Goal: Information Seeking & Learning: Learn about a topic

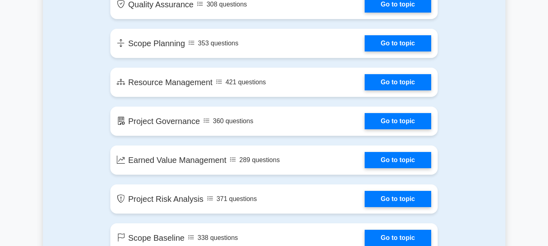
scroll to position [1135, 0]
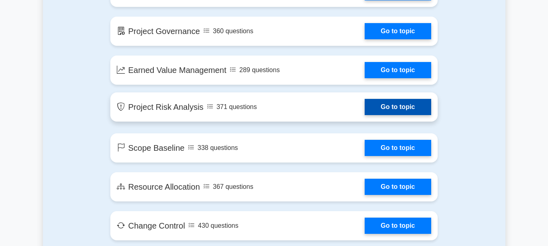
click at [395, 105] on link "Go to topic" at bounding box center [398, 107] width 66 height 16
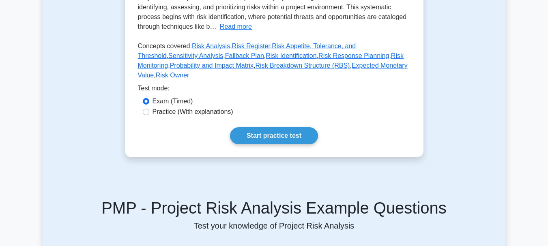
scroll to position [203, 0]
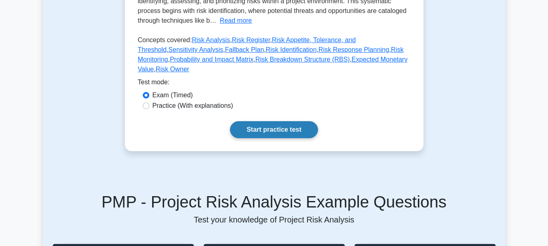
click at [256, 121] on link "Start practice test" at bounding box center [274, 129] width 88 height 17
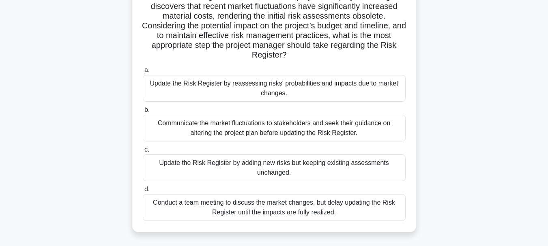
scroll to position [81, 0]
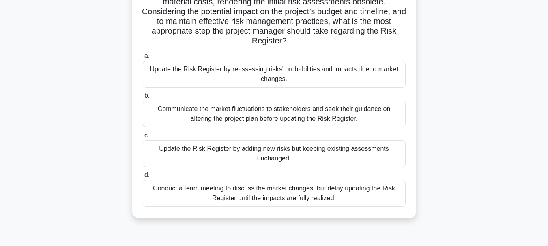
click at [272, 79] on div "Update the Risk Register by reassessing risks' probabilities and impacts due to…" at bounding box center [274, 74] width 263 height 27
click at [143, 59] on input "a. Update the Risk Register by reassessing risks' probabilities and impacts due…" at bounding box center [143, 56] width 0 height 5
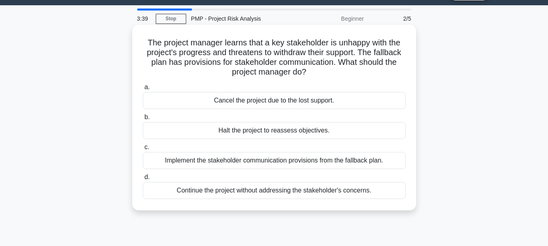
scroll to position [41, 0]
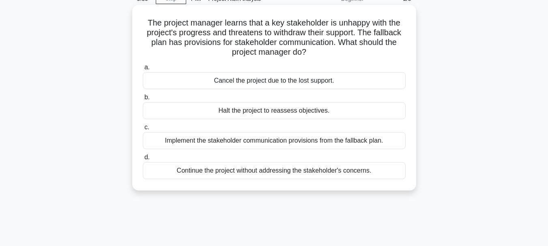
click at [265, 139] on div "Implement the stakeholder communication provisions from the fallback plan." at bounding box center [274, 140] width 263 height 17
click at [143, 130] on input "c. Implement the stakeholder communication provisions from the fallback plan." at bounding box center [143, 127] width 0 height 5
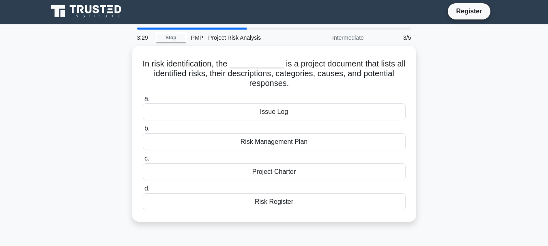
scroll to position [0, 0]
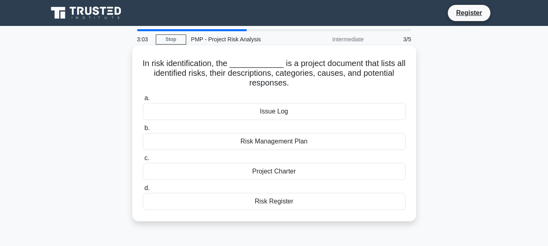
click at [300, 140] on div "Risk Management Plan" at bounding box center [274, 141] width 263 height 17
click at [143, 131] on input "b. Risk Management Plan" at bounding box center [143, 128] width 0 height 5
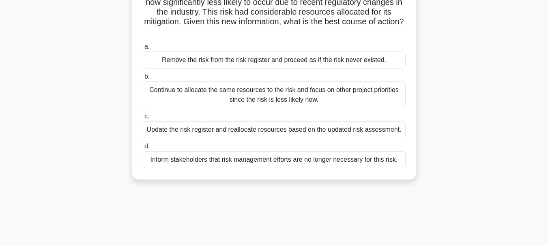
scroll to position [81, 0]
click at [273, 133] on div "Update the risk register and reallocate resources based on the updated risk ass…" at bounding box center [274, 129] width 263 height 17
click at [143, 119] on input "c. Update the risk register and reallocate resources based on the updated risk …" at bounding box center [143, 116] width 0 height 5
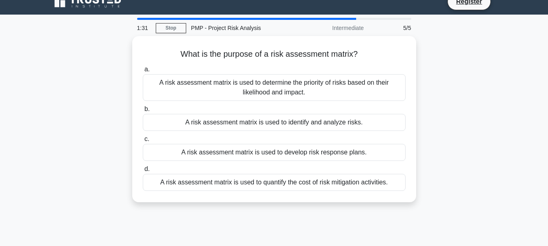
scroll to position [0, 0]
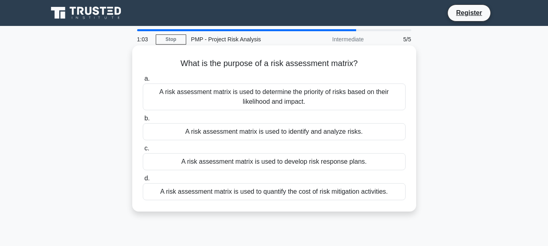
click at [317, 99] on div "A risk assessment matrix is used to determine the priority of risks based on th…" at bounding box center [274, 97] width 263 height 27
click at [143, 81] on input "a. A risk assessment matrix is used to determine the priority of risks based on…" at bounding box center [143, 78] width 0 height 5
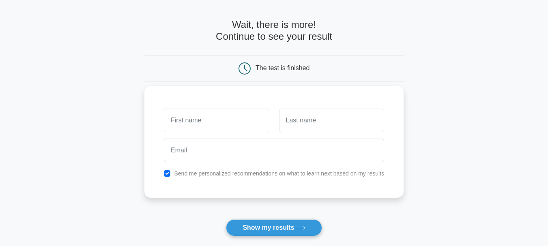
scroll to position [41, 0]
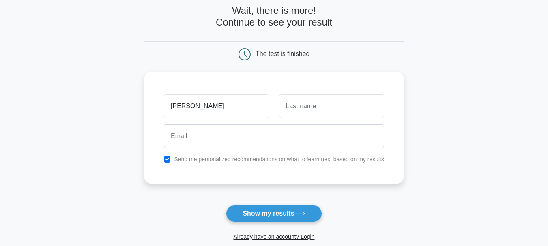
type input "[PERSON_NAME]"
click at [298, 106] on input "text" at bounding box center [331, 106] width 105 height 24
type input "[PERSON_NAME]"
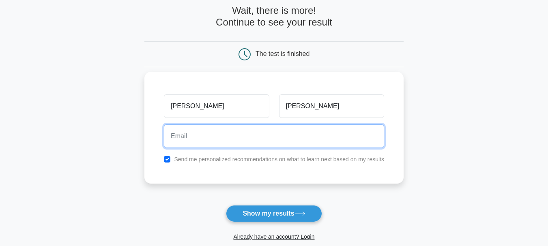
click at [257, 136] on input "email" at bounding box center [274, 136] width 220 height 24
type input "[EMAIL_ADDRESS][DOMAIN_NAME]"
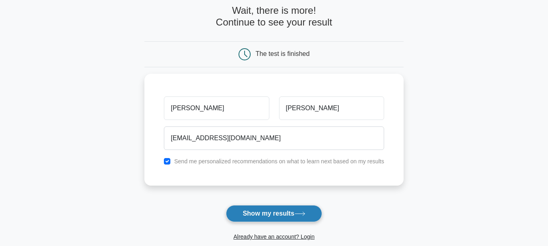
click at [264, 216] on button "Show my results" at bounding box center [274, 213] width 96 height 17
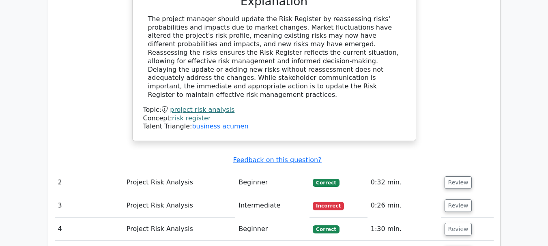
scroll to position [973, 0]
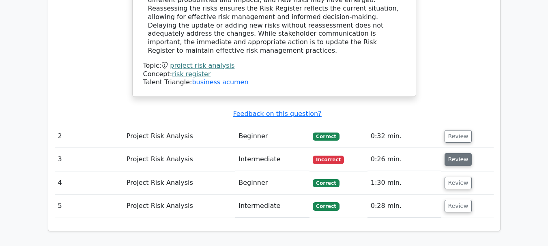
click at [451, 153] on button "Review" at bounding box center [458, 159] width 28 height 13
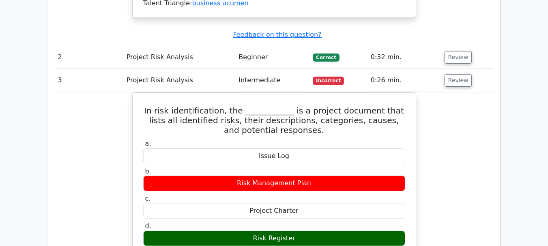
scroll to position [811, 0]
